Goal: Task Accomplishment & Management: Complete application form

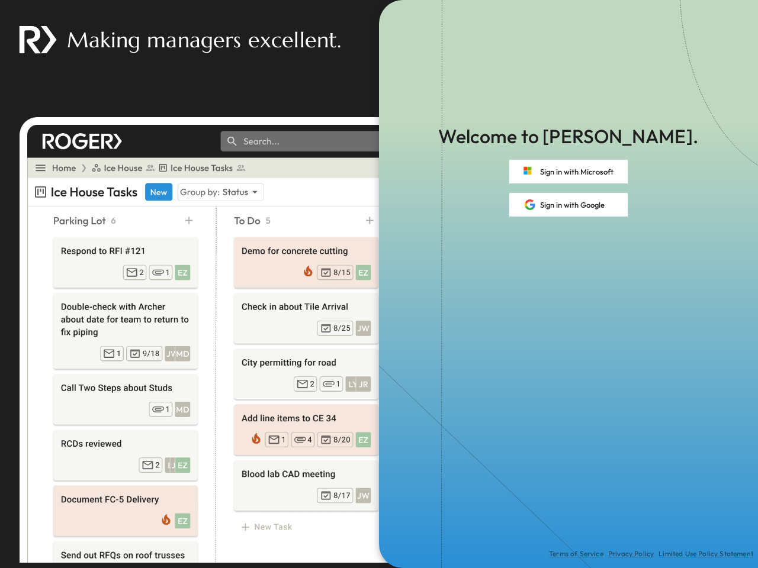
click at [379, 284] on div "Terms of Service Privacy Policy Limited Use Policy Statement" at bounding box center [568, 393] width 379 height 352
click at [568, 172] on button "Sign in with Microsoft" at bounding box center [568, 172] width 118 height 24
click at [568, 205] on button "Sign in with Google" at bounding box center [568, 205] width 118 height 24
